Goal: Information Seeking & Learning: Find specific fact

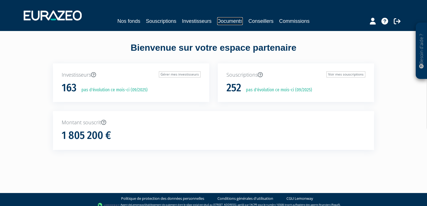
click at [227, 18] on link "Documents" at bounding box center [230, 21] width 26 height 8
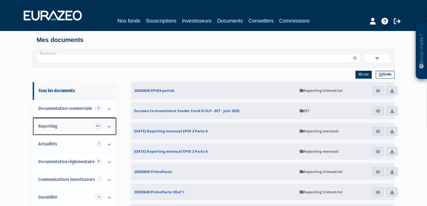
click at [95, 126] on span "269" at bounding box center [98, 126] width 8 height 6
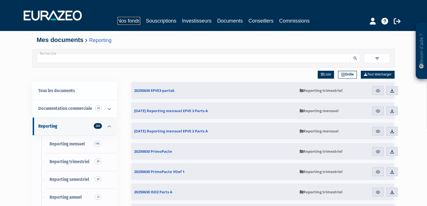
click at [117, 17] on link "Nos fonds" at bounding box center [128, 21] width 23 height 8
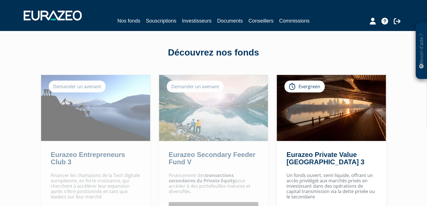
click at [396, 161] on div "Besoin d'aide ? × J'ai besoin d'aide Si vous avez une question à propos du fonc…" at bounding box center [213, 172] width 427 height 345
click at [236, 22] on link "Documents" at bounding box center [230, 21] width 26 height 8
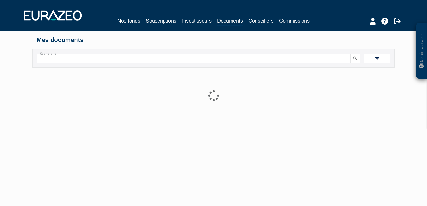
click at [132, 56] on input "Recherche" at bounding box center [193, 57] width 313 height 9
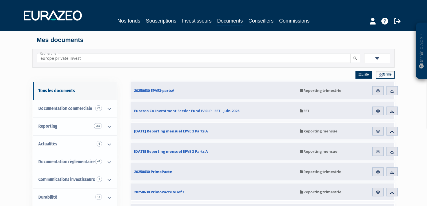
click at [350, 53] on button "submit" at bounding box center [355, 57] width 10 height 9
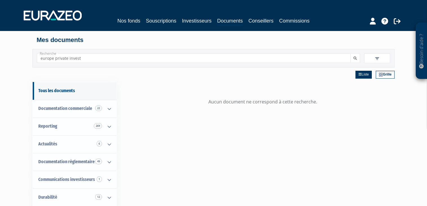
drag, startPoint x: 132, startPoint y: 57, endPoint x: -17, endPoint y: 46, distance: 149.2
click at [0, 46] on html "Besoin d'aide ? × J'ai besoin d'aide Si vous avez une question à propos du fonc…" at bounding box center [213, 166] width 427 height 333
type input "e"
type input "p"
type input "epi"
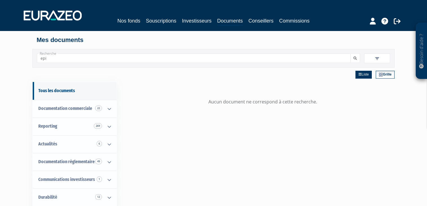
click at [350, 53] on button "submit" at bounding box center [355, 57] width 10 height 9
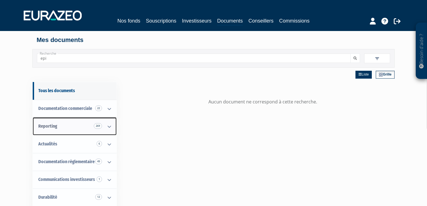
click at [108, 125] on icon at bounding box center [109, 126] width 15 height 17
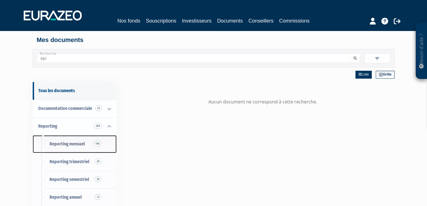
click at [70, 146] on span "Reporting mensuel 190" at bounding box center [67, 143] width 35 height 5
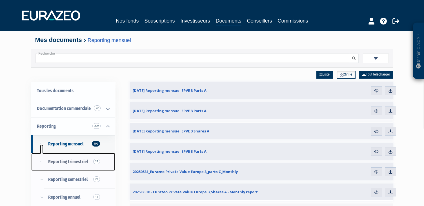
click at [68, 160] on span "Reporting trimestriel 29" at bounding box center [68, 161] width 40 height 5
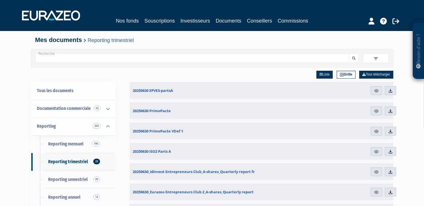
click at [122, 60] on input "Recherche" at bounding box center [191, 57] width 313 height 9
click at [186, 58] on input "Recherche" at bounding box center [191, 57] width 313 height 9
paste input "Eurazeo Principal Investments"
drag, startPoint x: 47, startPoint y: 60, endPoint x: 9, endPoint y: 53, distance: 38.7
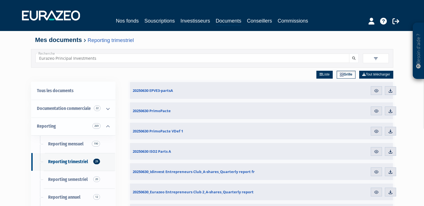
type input "Eurazeo Principal Investments"
click at [349, 53] on button "submit" at bounding box center [354, 57] width 10 height 9
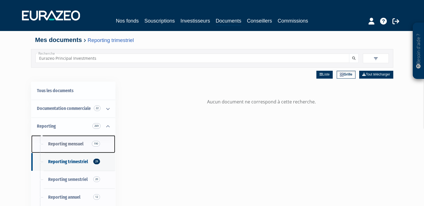
click at [85, 143] on link "Reporting mensuel 190" at bounding box center [73, 144] width 84 height 18
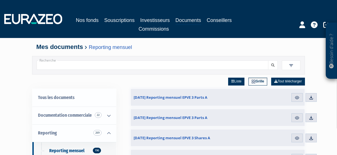
click at [76, 66] on input "Recherche" at bounding box center [153, 65] width 232 height 9
paste input "FR00140086L7"
type input "FR00140086L7"
click at [275, 66] on icon "submit" at bounding box center [272, 65] width 3 height 3
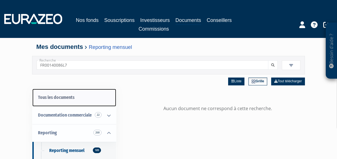
click at [49, 92] on link "Tous les documents" at bounding box center [74, 98] width 84 height 18
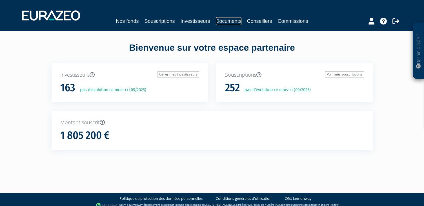
click at [224, 19] on link "Documents" at bounding box center [229, 21] width 26 height 8
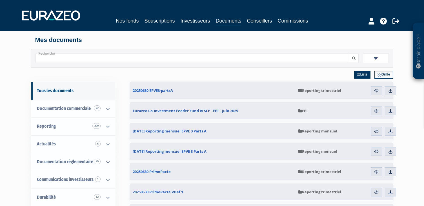
click at [182, 62] on input "Recherche" at bounding box center [191, 57] width 313 height 9
paste input "FR00140086L7"
type input "FR00140086L7"
click at [349, 53] on button "submit" at bounding box center [354, 57] width 10 height 9
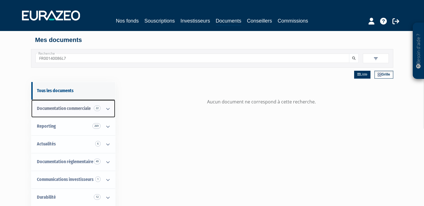
click at [90, 107] on span "Documentation commerciale 22" at bounding box center [64, 108] width 54 height 5
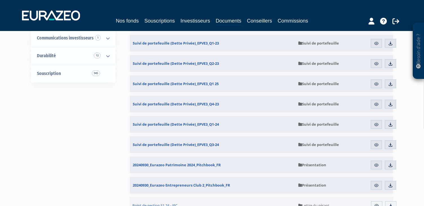
scroll to position [228, 0]
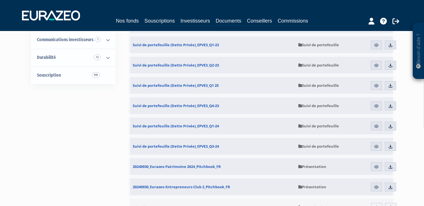
click at [67, 122] on div "Tous les documents Documentation commerciale 22 Termes et conditions 2 Suivi de…" at bounding box center [211, 80] width 353 height 480
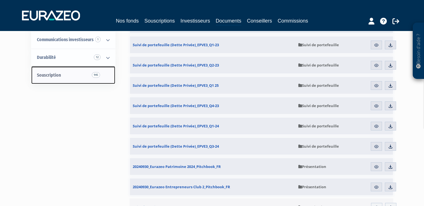
click at [74, 73] on link "Souscription 945" at bounding box center [73, 75] width 84 height 18
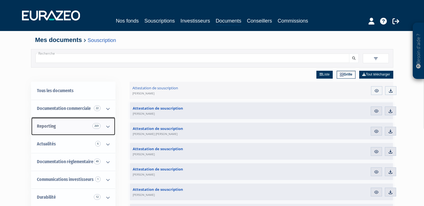
click at [70, 126] on link "Reporting 269" at bounding box center [73, 126] width 84 height 18
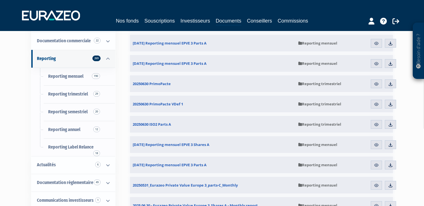
scroll to position [79, 0]
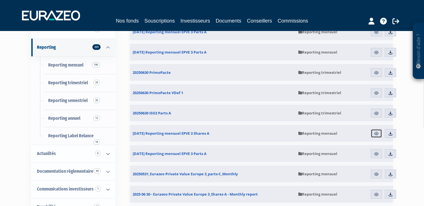
click at [378, 136] on img at bounding box center [375, 133] width 5 height 5
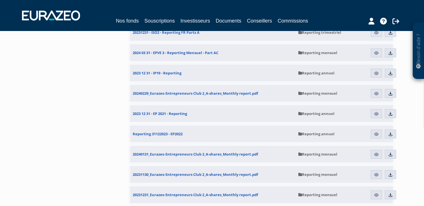
scroll to position [1650, 0]
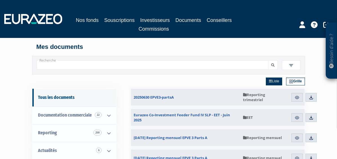
click at [301, 67] on span at bounding box center [291, 66] width 19 height 10
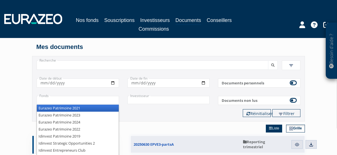
click at [71, 101] on input "text" at bounding box center [78, 100] width 82 height 8
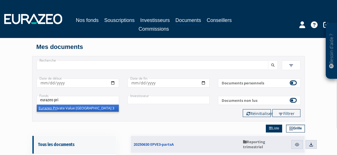
type input "+"
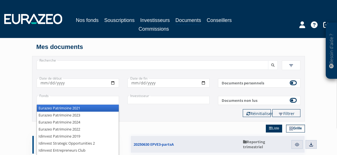
click at [38, 98] on input "text" at bounding box center [78, 100] width 82 height 8
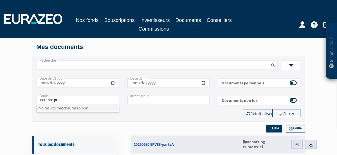
type input "+"
